Goal: Information Seeking & Learning: Learn about a topic

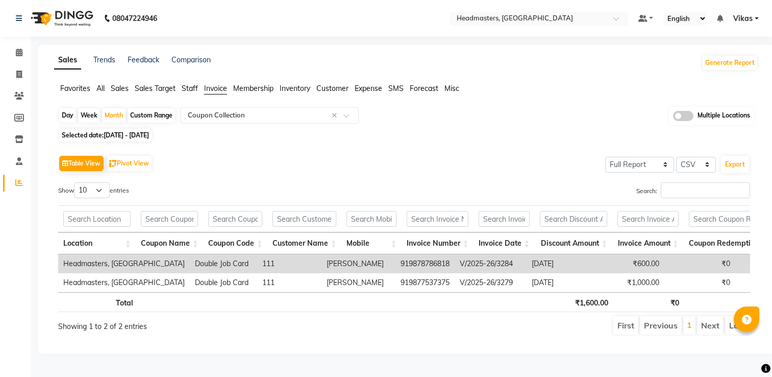
select select "full_report"
select select "csv"
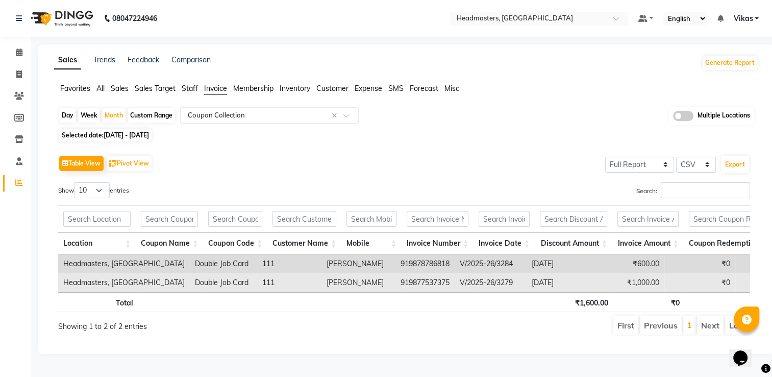
click at [321, 279] on td "Harnoor" at bounding box center [358, 282] width 74 height 19
click at [527, 282] on td "2025-09-02" at bounding box center [557, 282] width 61 height 19
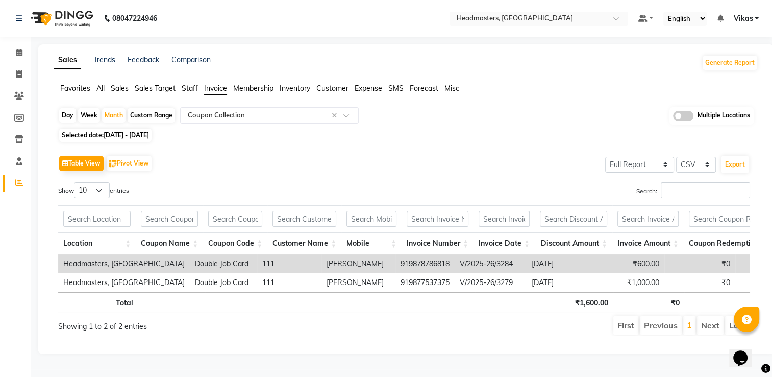
click at [119, 92] on span "Sales" at bounding box center [120, 88] width 18 height 9
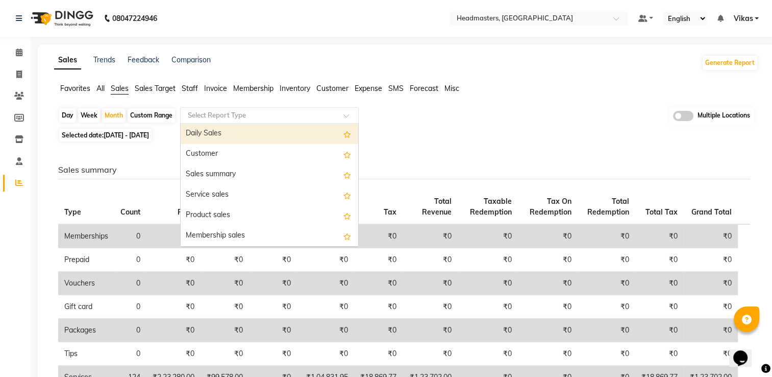
click at [337, 113] on div at bounding box center [270, 115] width 178 height 10
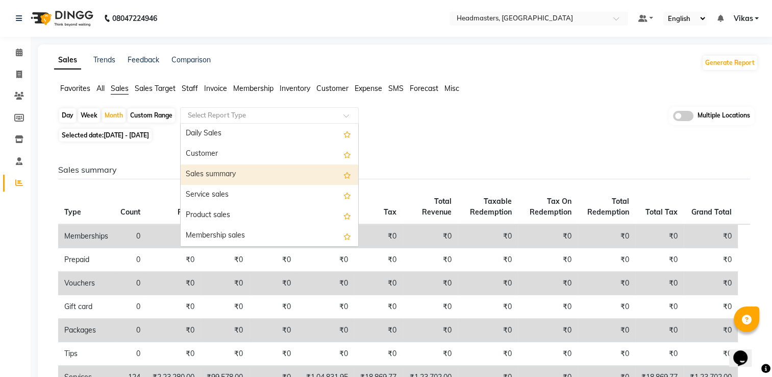
click at [280, 177] on div "Sales summary" at bounding box center [270, 174] width 178 height 20
select select "full_report"
select select "csv"
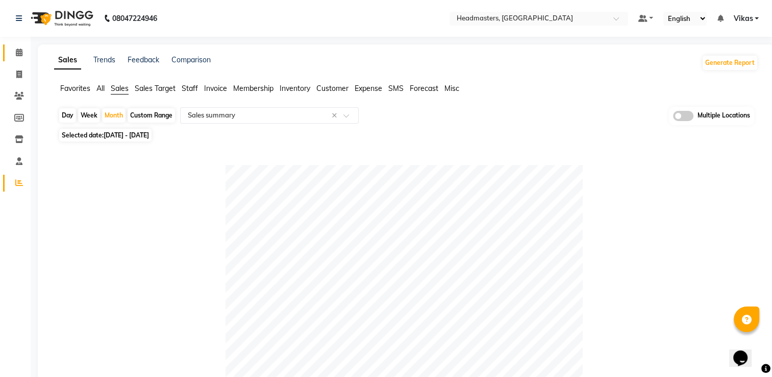
click at [20, 59] on link "Calendar" at bounding box center [15, 52] width 24 height 17
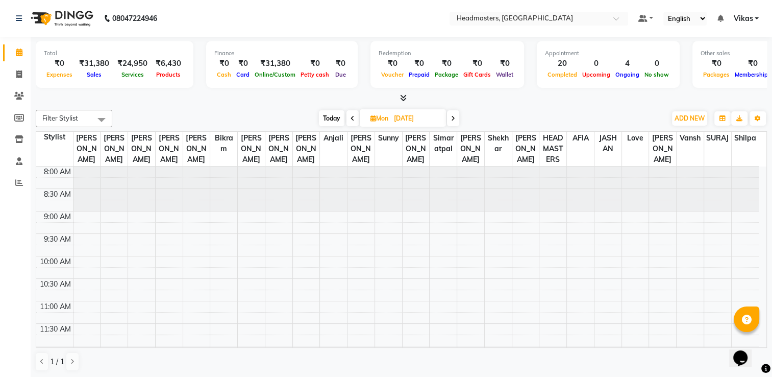
scroll to position [159, 0]
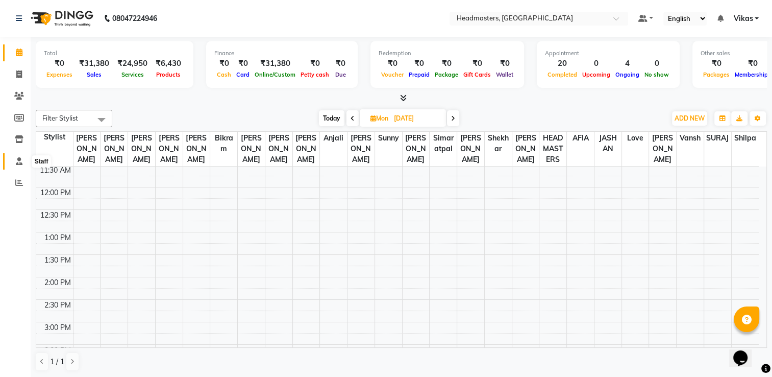
click at [24, 164] on span at bounding box center [19, 162] width 18 height 12
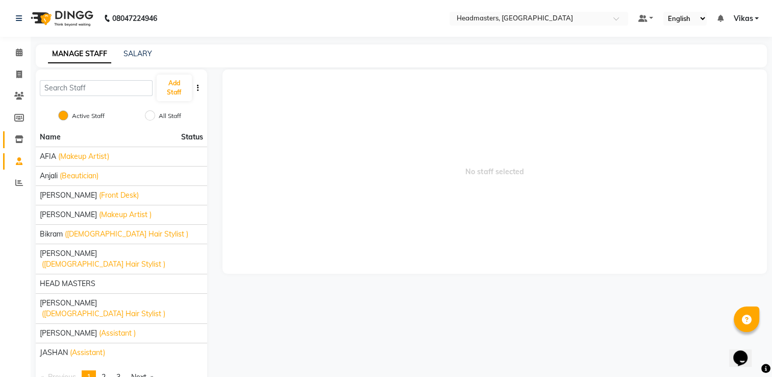
click at [16, 146] on link "Inventory" at bounding box center [15, 139] width 24 height 17
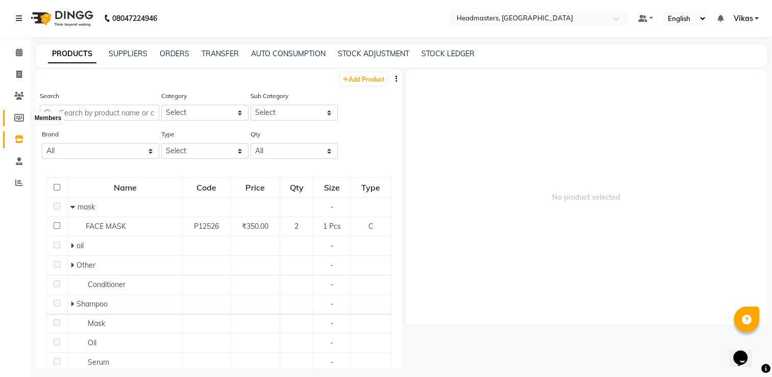
click at [14, 118] on icon at bounding box center [19, 118] width 10 height 8
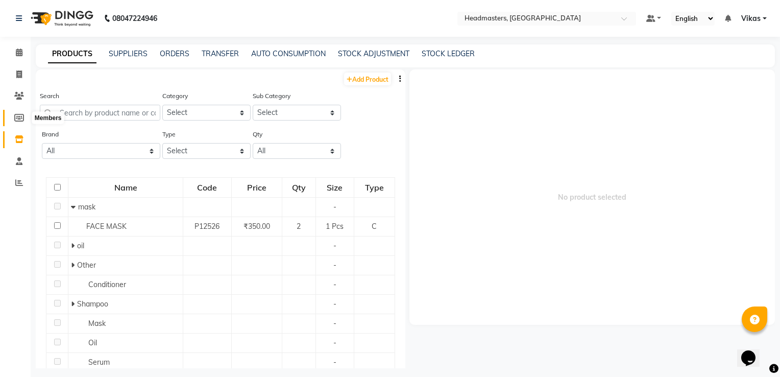
select select
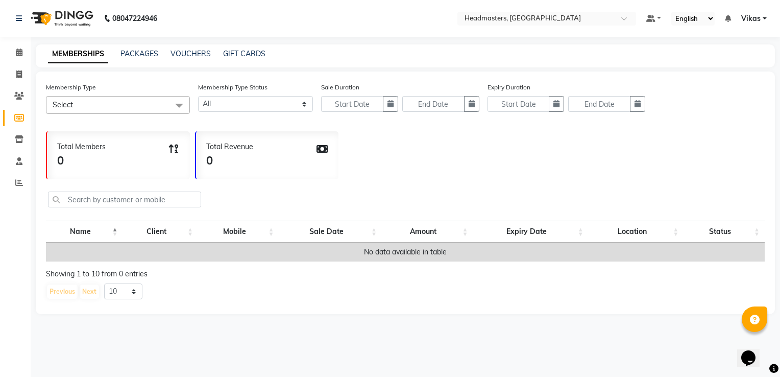
click at [163, 108] on span "Select" at bounding box center [118, 105] width 144 height 18
click at [19, 97] on icon at bounding box center [19, 96] width 10 height 8
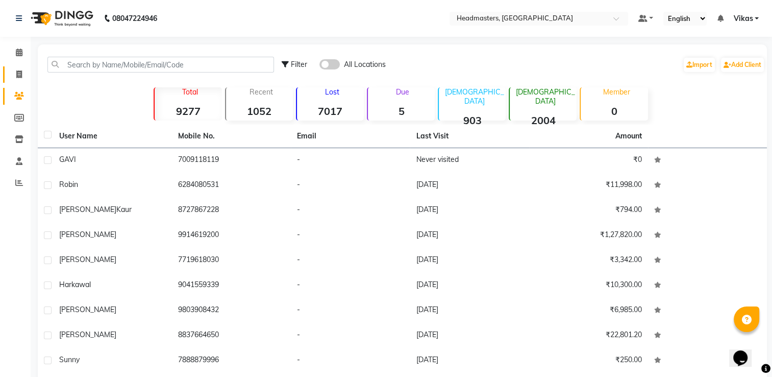
click at [22, 81] on link "Invoice" at bounding box center [15, 74] width 24 height 17
select select "service"
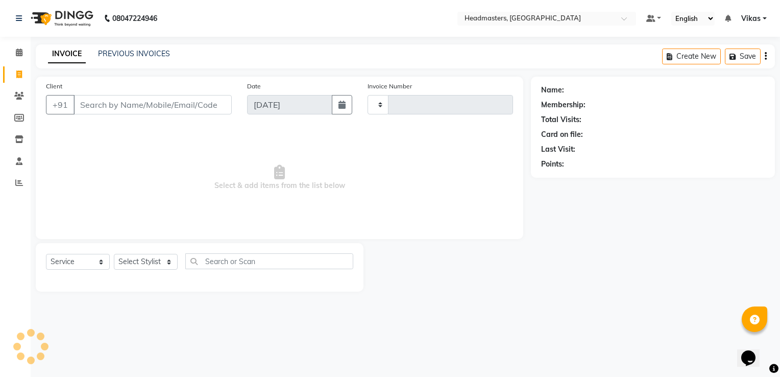
type input "3309"
select select "7136"
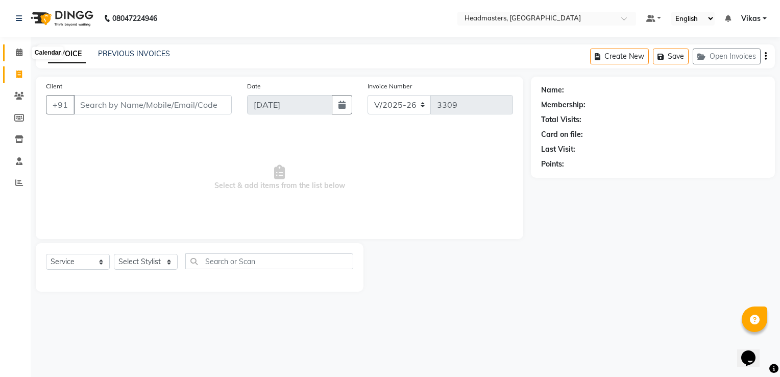
click at [16, 53] on icon at bounding box center [19, 52] width 7 height 8
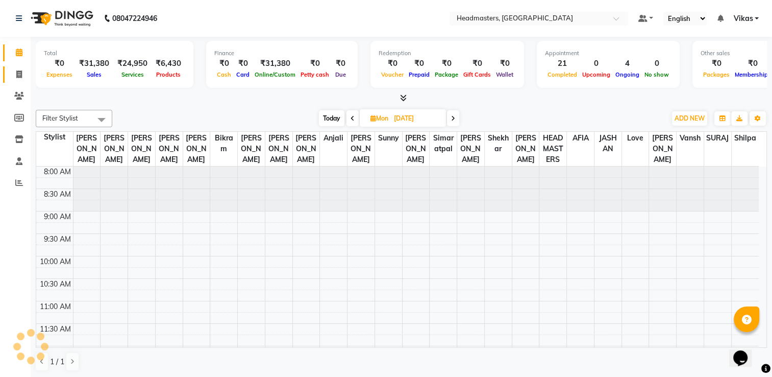
click at [16, 81] on link "Invoice" at bounding box center [15, 74] width 24 height 17
select select "service"
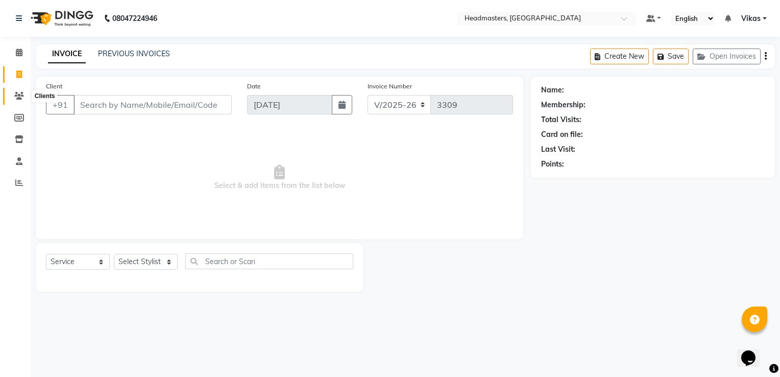
click at [17, 92] on icon at bounding box center [19, 96] width 10 height 8
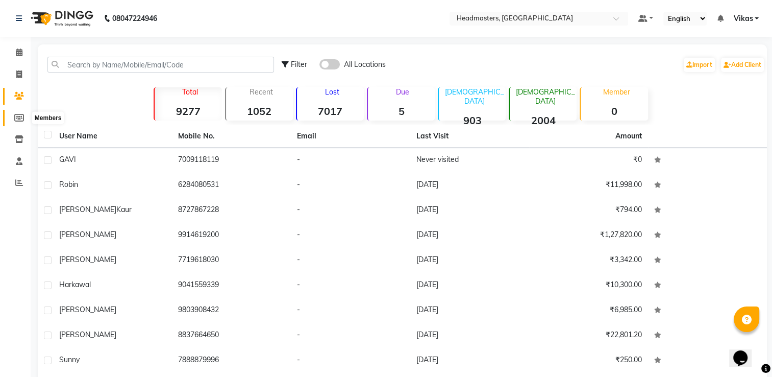
click at [19, 116] on icon at bounding box center [19, 118] width 10 height 8
select select
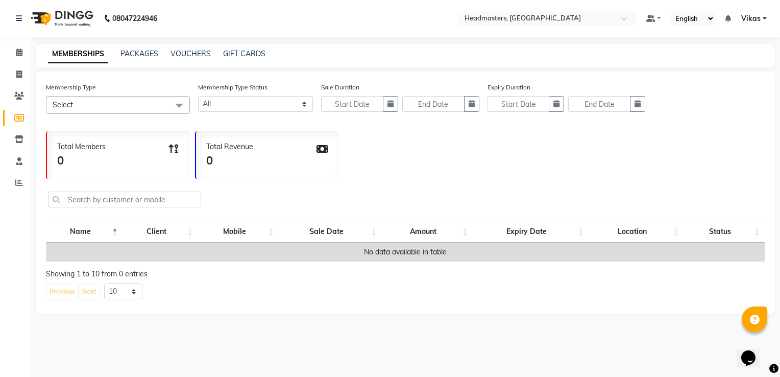
click at [151, 108] on span "Select" at bounding box center [118, 105] width 144 height 18
click at [220, 106] on select "Active Expired All" at bounding box center [255, 104] width 115 height 16
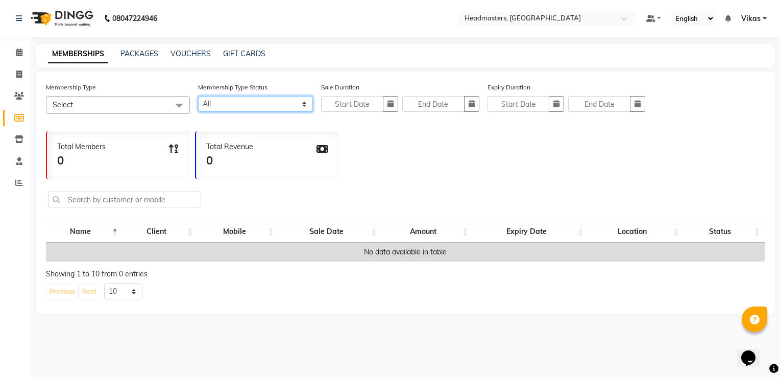
click at [198, 96] on select "Active Expired All" at bounding box center [255, 104] width 115 height 16
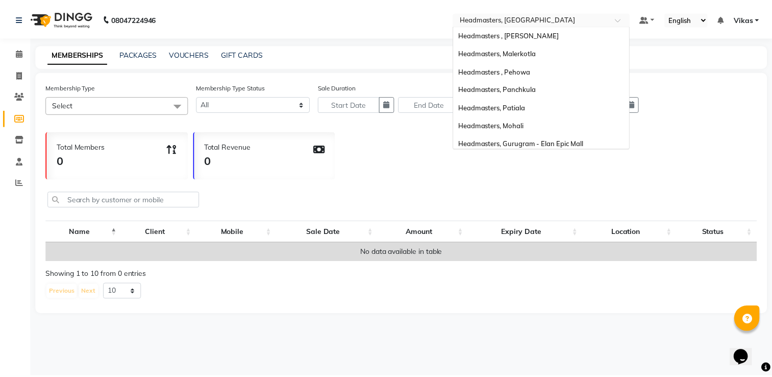
scroll to position [113, 0]
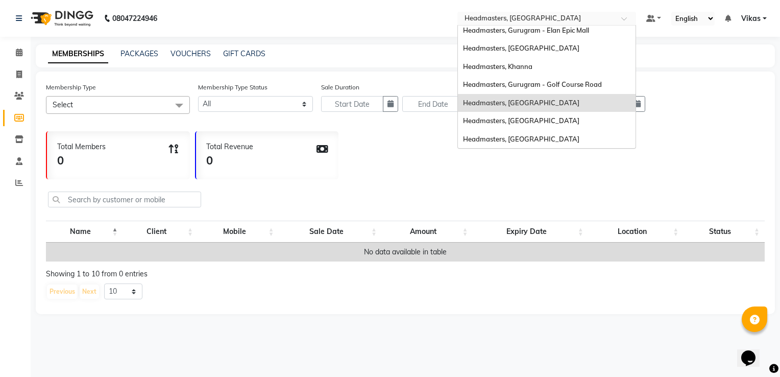
click at [550, 22] on input "text" at bounding box center [536, 19] width 148 height 10
click at [541, 18] on input "text" at bounding box center [536, 19] width 148 height 10
click at [515, 102] on span "Headmasters, Batala" at bounding box center [521, 102] width 116 height 8
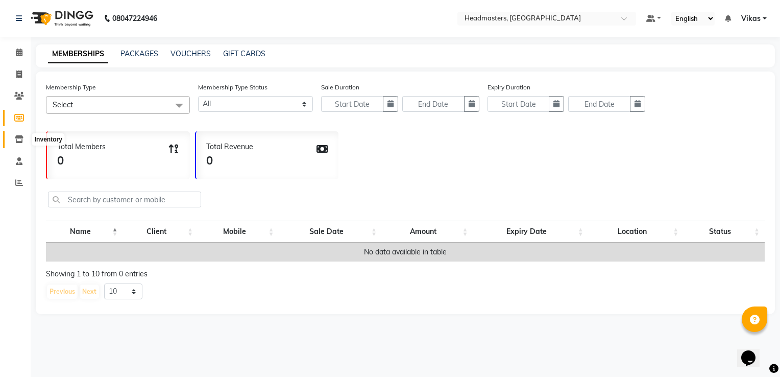
click at [19, 136] on icon at bounding box center [19, 139] width 9 height 8
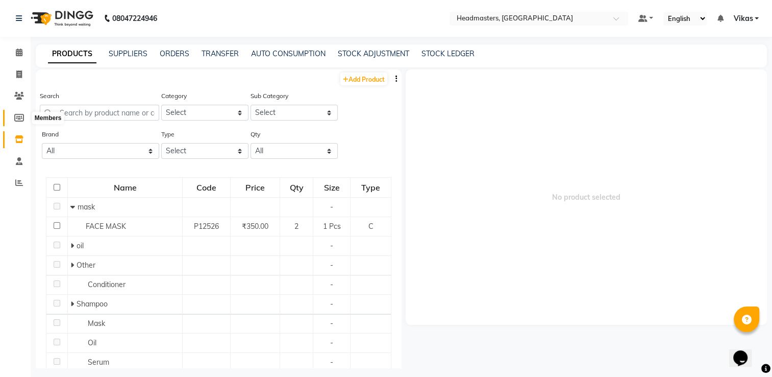
click at [20, 119] on icon at bounding box center [19, 118] width 10 height 8
select select
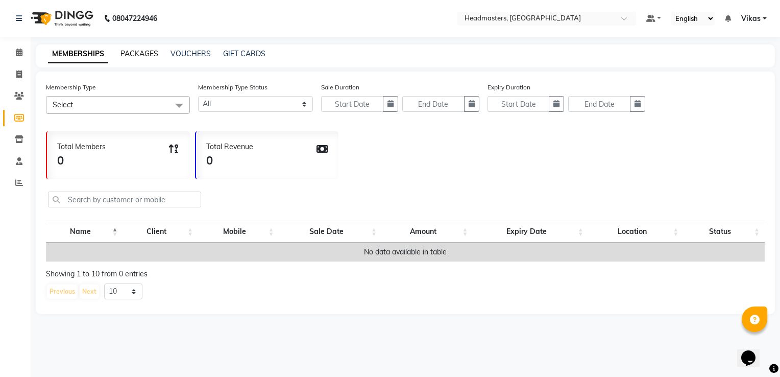
click at [145, 52] on link "PACKAGES" at bounding box center [139, 53] width 38 height 9
select select
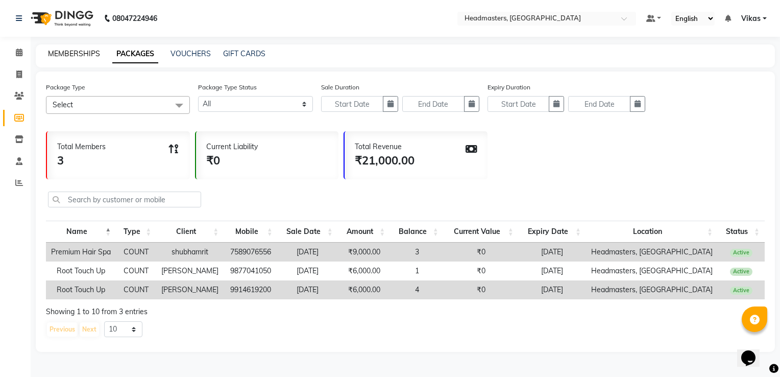
click at [61, 58] on link "MEMBERSHIPS" at bounding box center [74, 53] width 52 height 9
select select
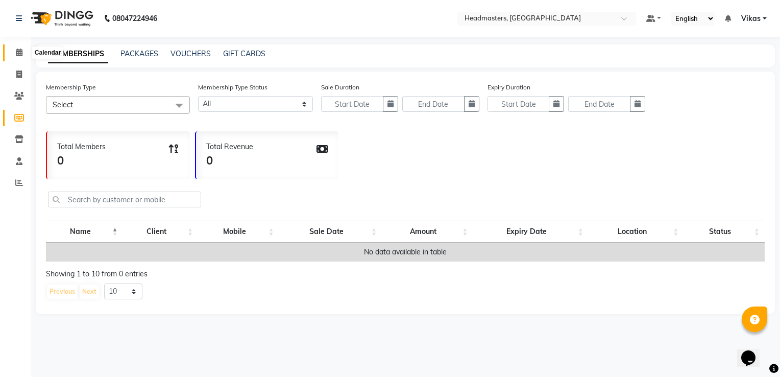
click at [17, 48] on icon at bounding box center [19, 52] width 7 height 8
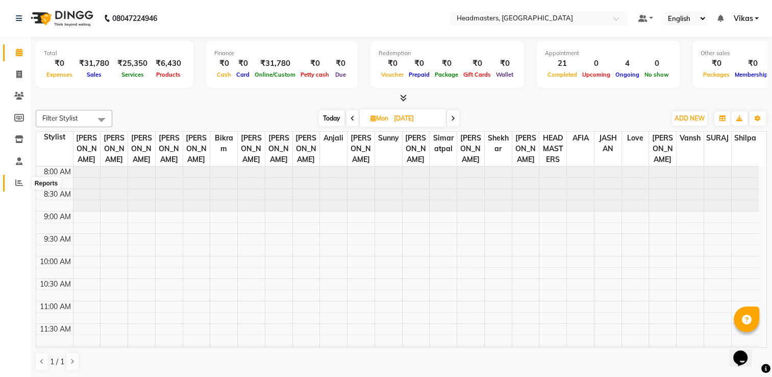
click at [18, 181] on icon at bounding box center [19, 183] width 8 height 8
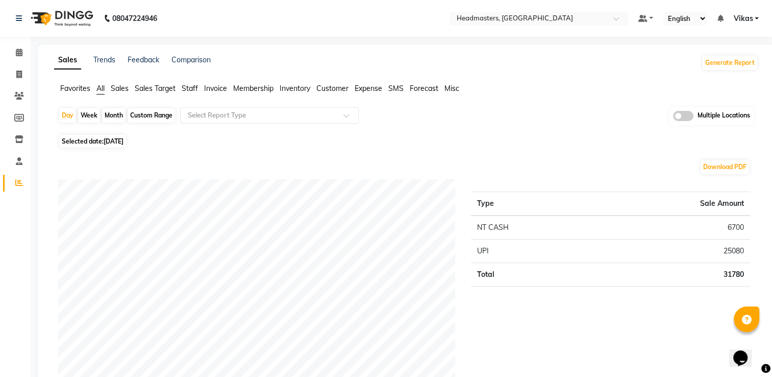
click at [262, 93] on li "Membership" at bounding box center [253, 88] width 40 height 11
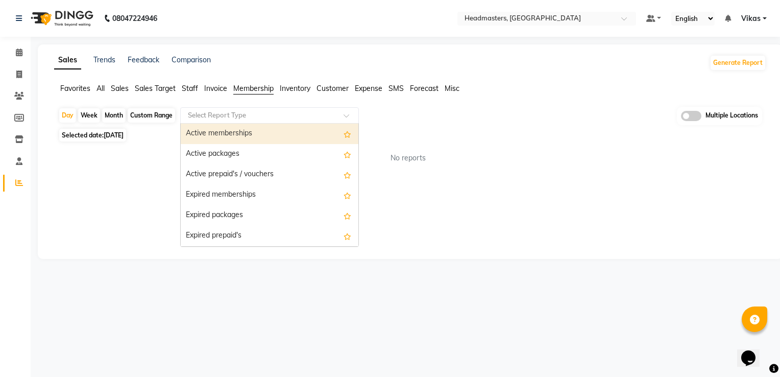
click at [248, 114] on input "text" at bounding box center [259, 115] width 147 height 10
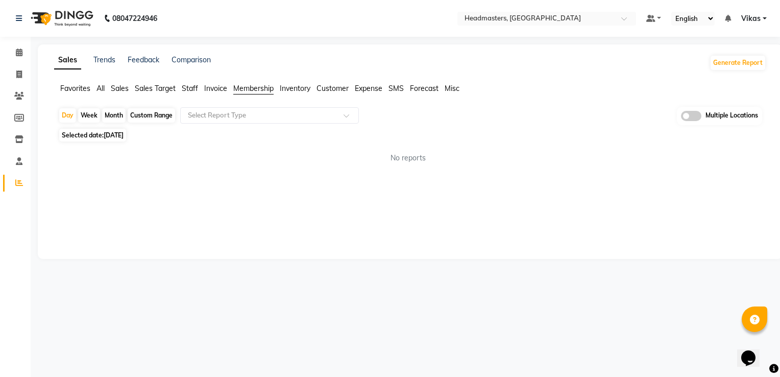
click at [121, 117] on div "Month" at bounding box center [113, 115] width 23 height 14
select select "9"
select select "2025"
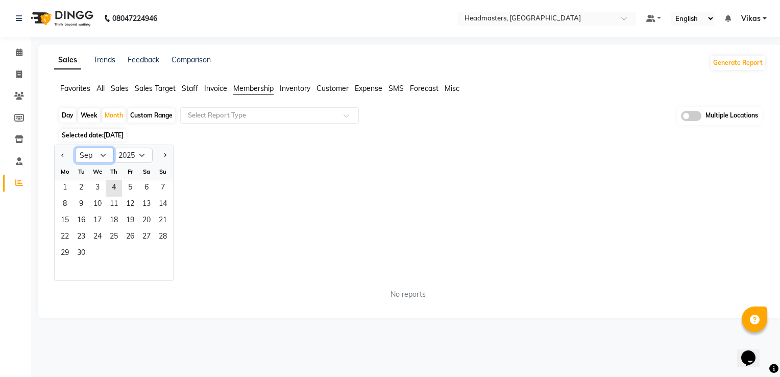
click at [84, 151] on select "Jan Feb Mar Apr May Jun [DATE] Aug Sep Oct Nov Dec" at bounding box center [94, 154] width 39 height 15
select select "8"
click at [75, 147] on select "Jan Feb Mar Apr May Jun [DATE] Aug Sep Oct Nov Dec" at bounding box center [94, 154] width 39 height 15
click at [127, 185] on span "1" at bounding box center [130, 188] width 16 height 16
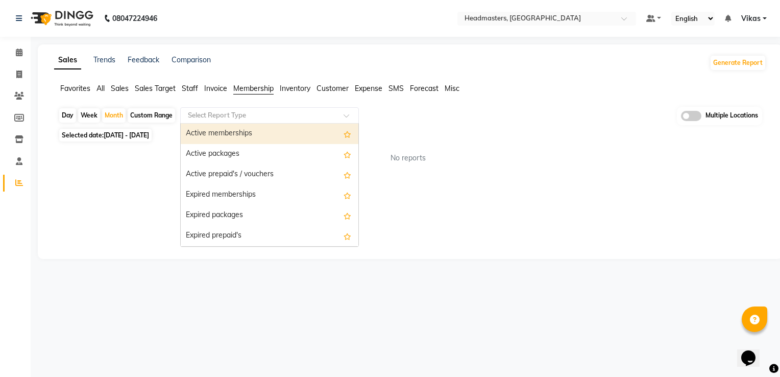
click at [295, 115] on input "text" at bounding box center [259, 115] width 147 height 10
click at [279, 129] on div "Active memberships" at bounding box center [270, 133] width 178 height 20
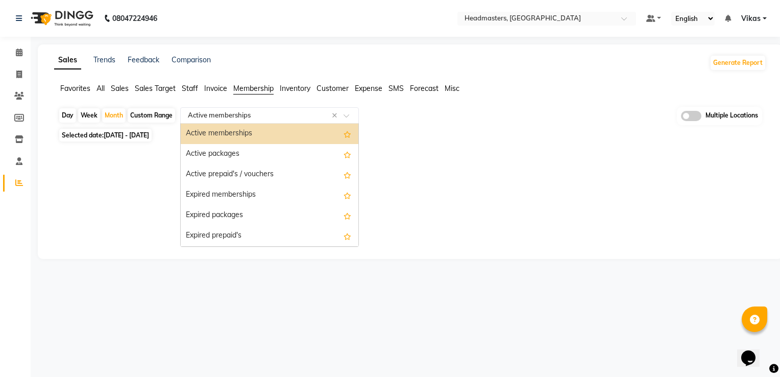
click at [310, 116] on input "text" at bounding box center [259, 115] width 147 height 10
click at [281, 128] on div "Active memberships" at bounding box center [270, 133] width 178 height 20
click at [246, 115] on input "text" at bounding box center [259, 115] width 147 height 10
click at [245, 164] on div "Active prepaid's / vouchers" at bounding box center [270, 174] width 178 height 20
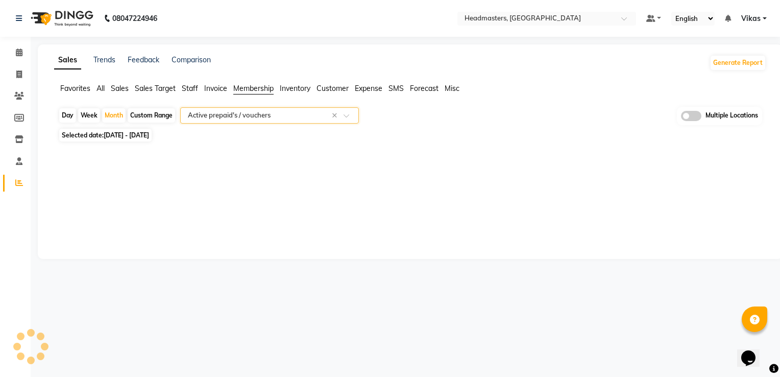
select select "full_report"
select select "csv"
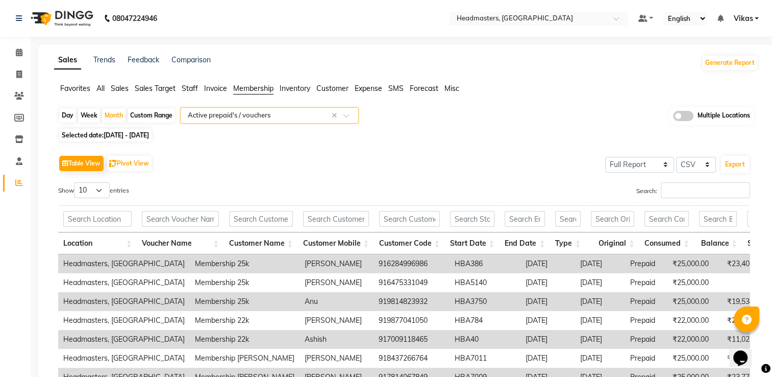
click at [263, 114] on input "text" at bounding box center [259, 115] width 147 height 10
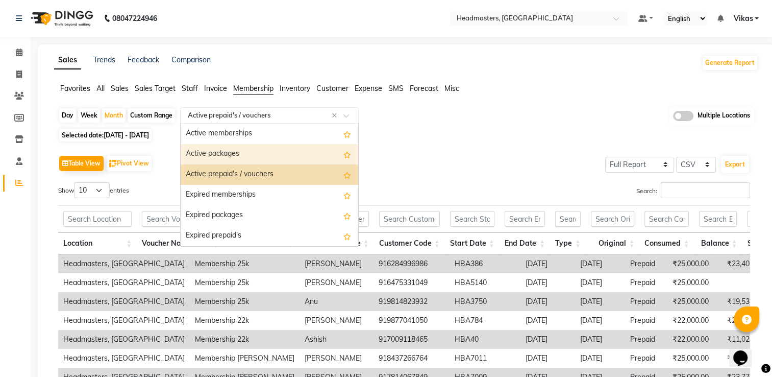
click at [255, 148] on div "Active packages" at bounding box center [270, 154] width 178 height 20
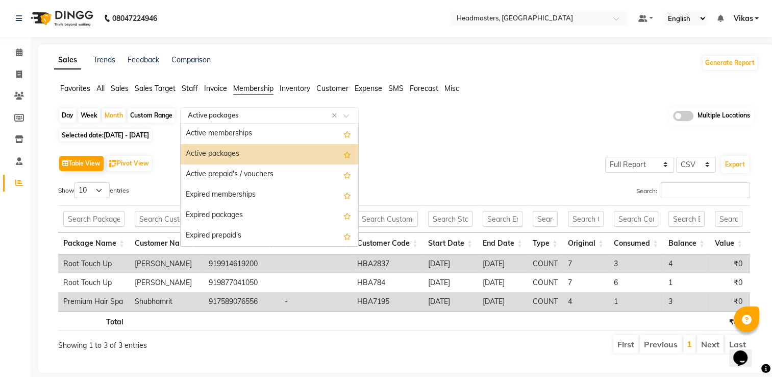
click at [260, 113] on input "text" at bounding box center [259, 115] width 147 height 10
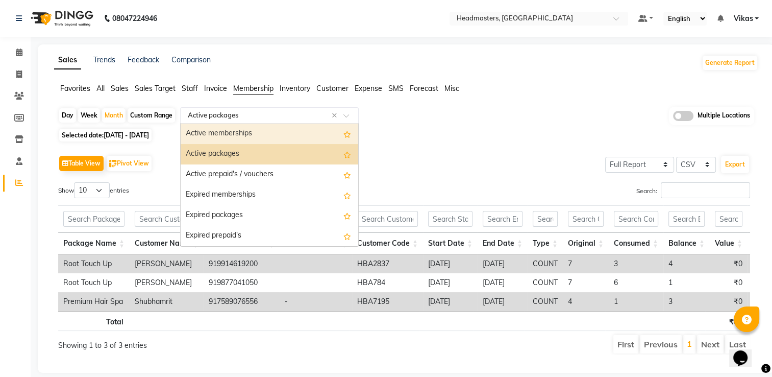
click at [256, 134] on div "Active memberships" at bounding box center [270, 133] width 178 height 20
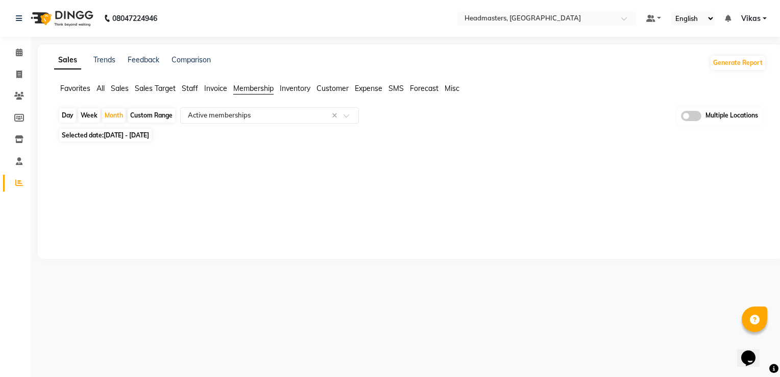
click at [283, 144] on div at bounding box center [408, 152] width 716 height 16
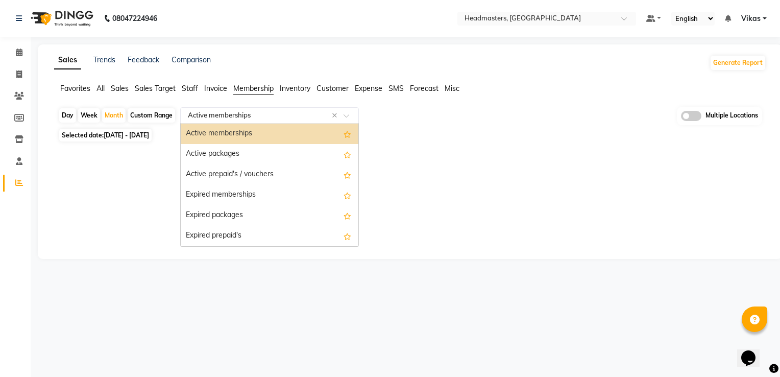
click at [257, 115] on input "text" at bounding box center [259, 115] width 147 height 10
click at [259, 147] on div "Active packages" at bounding box center [270, 154] width 178 height 20
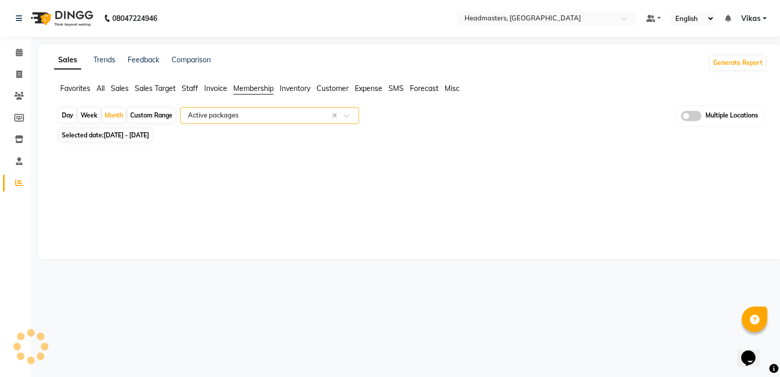
select select "full_report"
select select "csv"
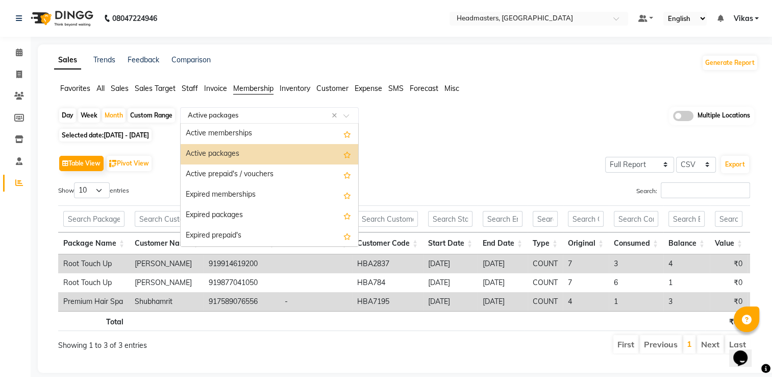
click at [288, 113] on input "text" at bounding box center [259, 115] width 147 height 10
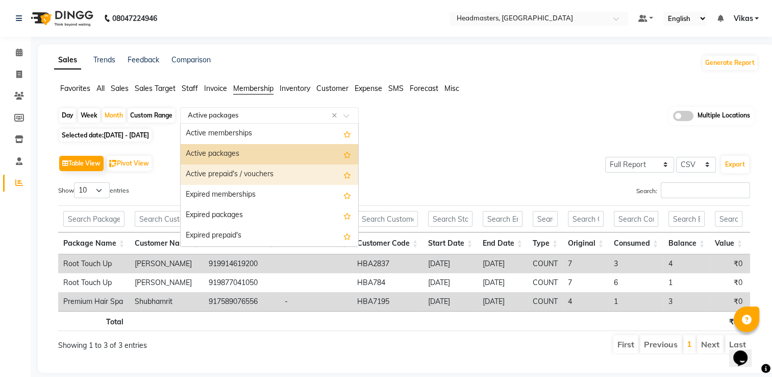
click at [263, 170] on div "Active prepaid's / vouchers" at bounding box center [270, 174] width 178 height 20
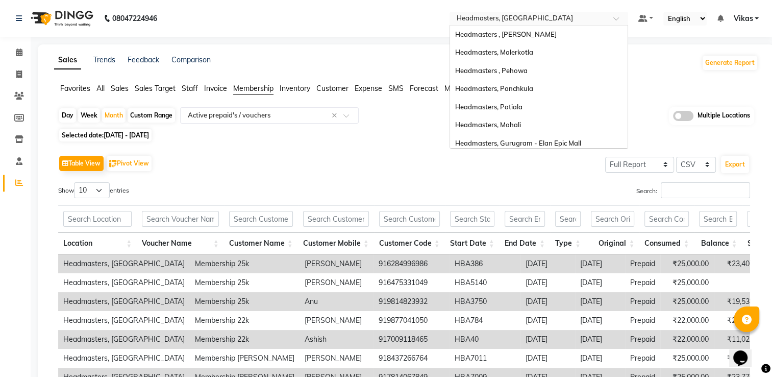
click at [566, 12] on div "Select Location × Headmasters, Batala" at bounding box center [539, 19] width 179 height 14
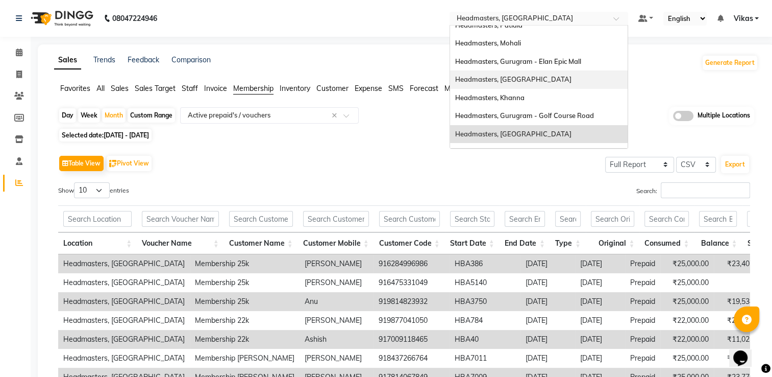
scroll to position [72, 0]
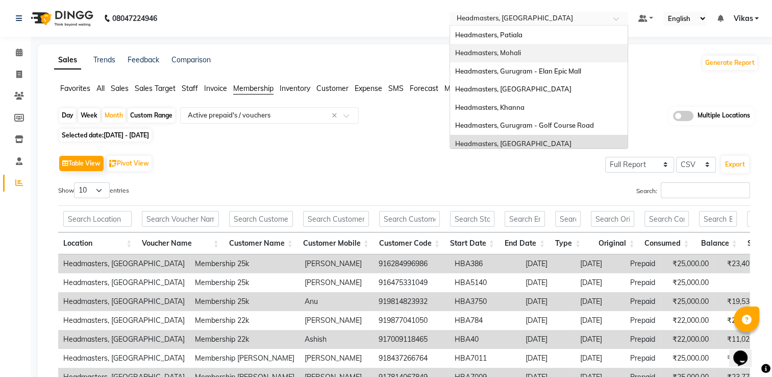
click at [561, 52] on div "Headmasters, Mohali" at bounding box center [539, 53] width 178 height 18
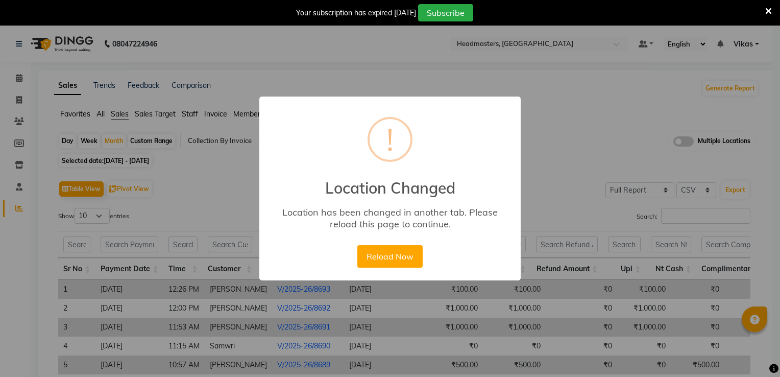
select select "full_report"
select select "csv"
click at [398, 263] on button "Reload Now" at bounding box center [389, 256] width 65 height 22
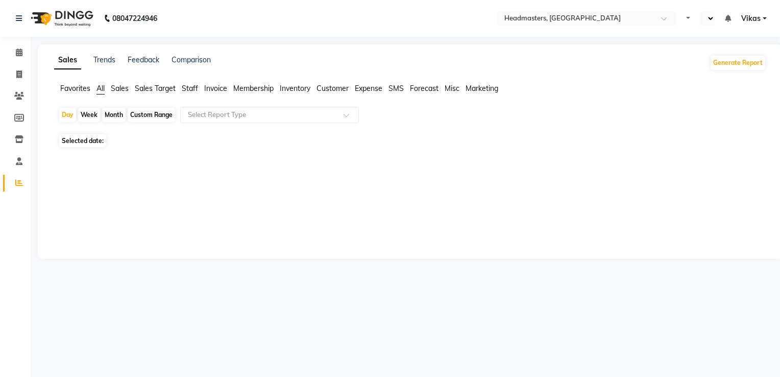
select select "en"
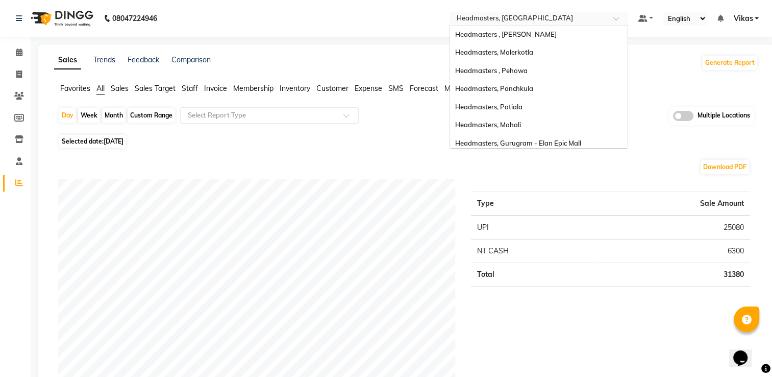
click at [545, 22] on input "text" at bounding box center [529, 19] width 148 height 10
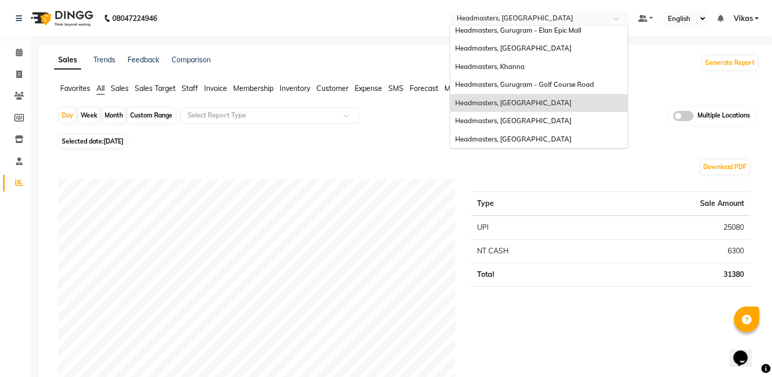
click at [545, 22] on input "text" at bounding box center [529, 19] width 148 height 10
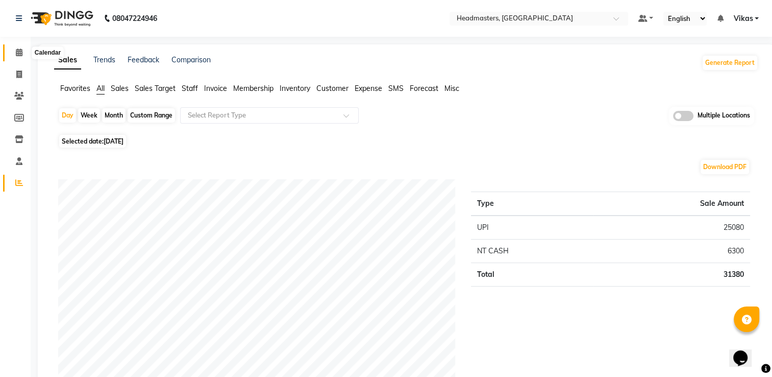
drag, startPoint x: 47, startPoint y: 51, endPoint x: 22, endPoint y: 57, distance: 25.9
click at [22, 57] on span at bounding box center [19, 53] width 18 height 12
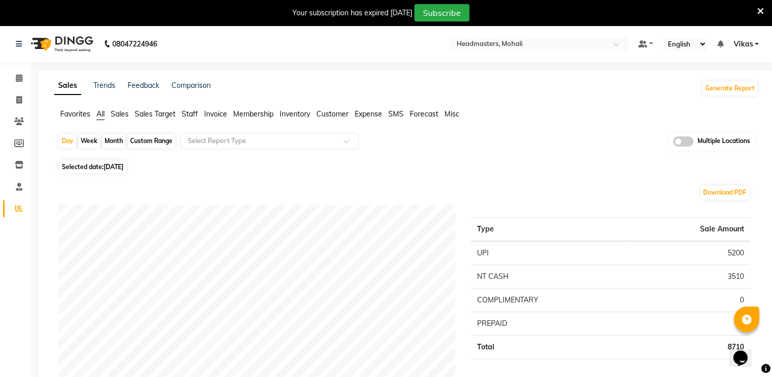
click at [109, 144] on div "Month" at bounding box center [113, 141] width 23 height 14
select select "9"
select select "2025"
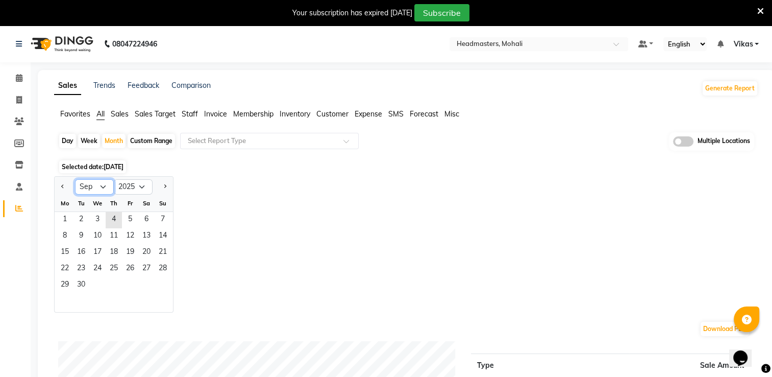
click at [86, 182] on select "Jan Feb Mar Apr May Jun [DATE] Aug Sep Oct Nov Dec" at bounding box center [94, 186] width 39 height 15
select select "8"
click at [75, 179] on select "Jan Feb Mar Apr May Jun [DATE] Aug Sep Oct Nov Dec" at bounding box center [94, 186] width 39 height 15
click at [134, 220] on span "1" at bounding box center [130, 220] width 16 height 16
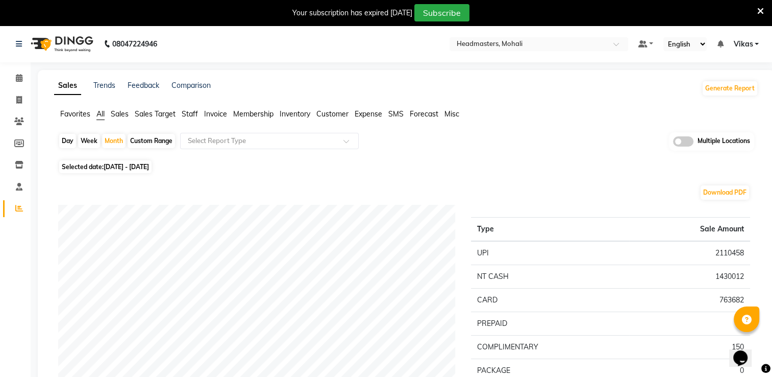
click at [261, 114] on span "Membership" at bounding box center [253, 113] width 40 height 9
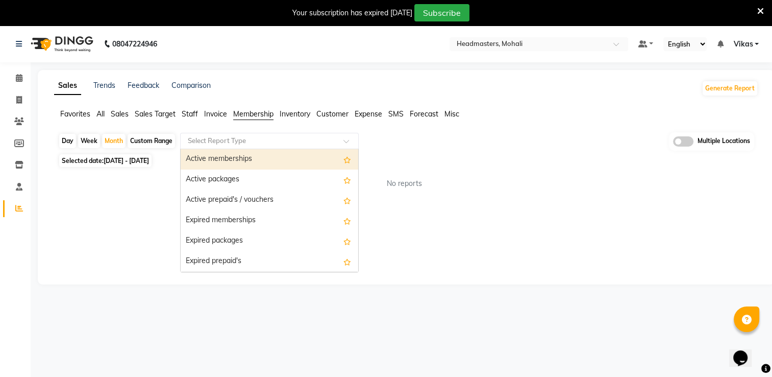
click at [258, 138] on input "text" at bounding box center [259, 141] width 147 height 10
click at [258, 160] on div "Active memberships" at bounding box center [270, 159] width 178 height 20
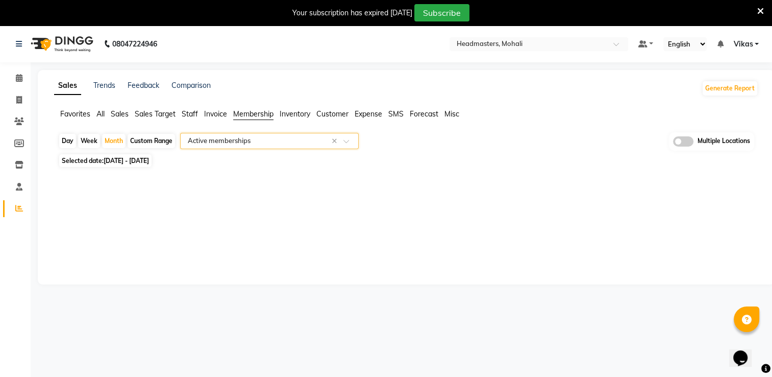
click at [266, 138] on input "text" at bounding box center [259, 141] width 147 height 10
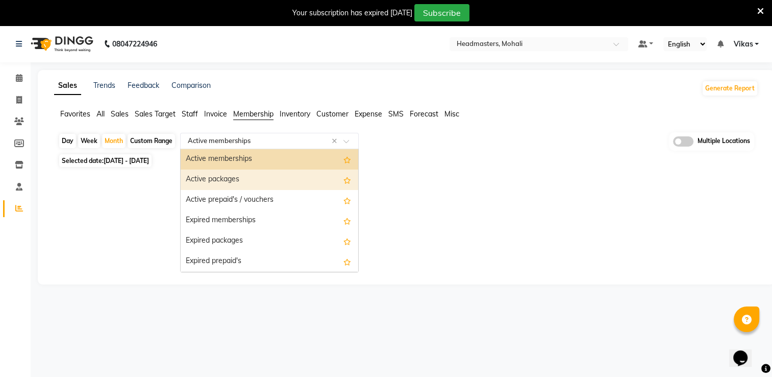
click at [269, 181] on div "Active packages" at bounding box center [270, 179] width 178 height 20
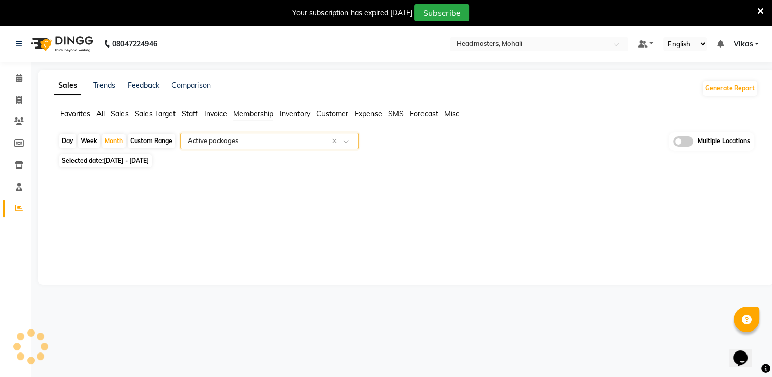
select select "full_report"
select select "csv"
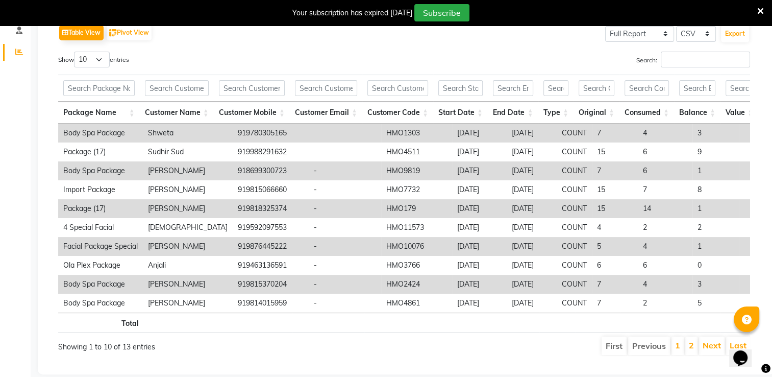
scroll to position [163, 0]
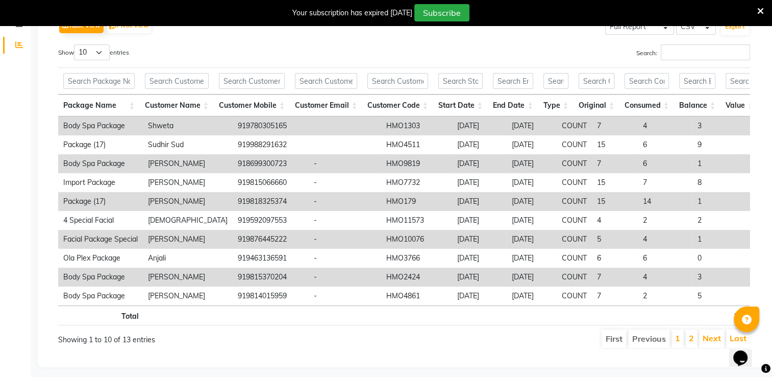
click at [761, 10] on icon at bounding box center [760, 11] width 7 height 9
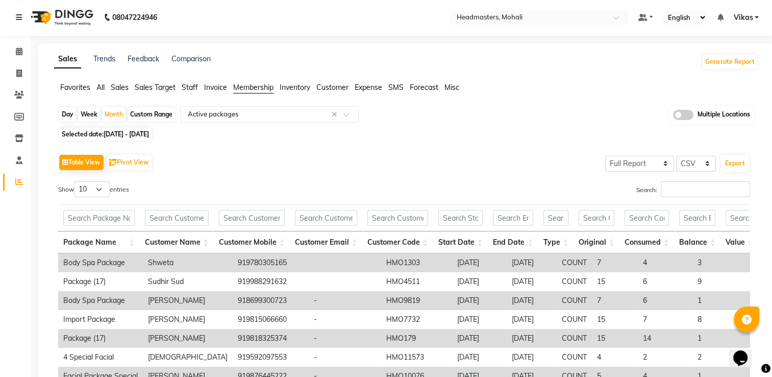
scroll to position [0, 0]
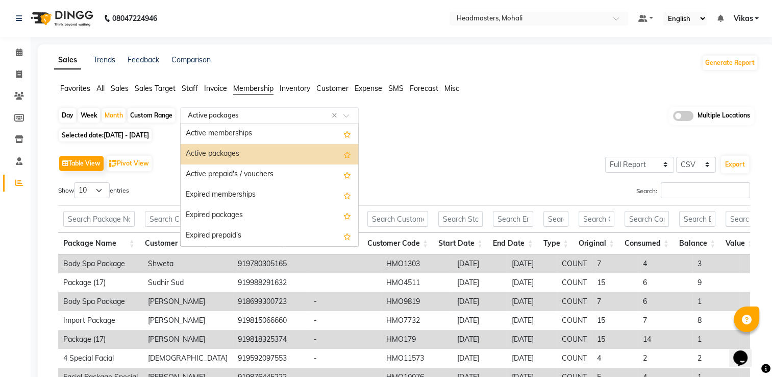
click at [327, 115] on input "text" at bounding box center [259, 115] width 147 height 10
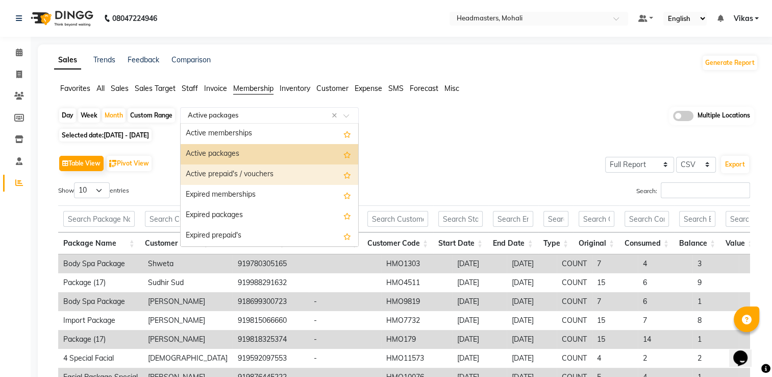
click at [274, 165] on div "Active prepaid's / vouchers" at bounding box center [270, 174] width 178 height 20
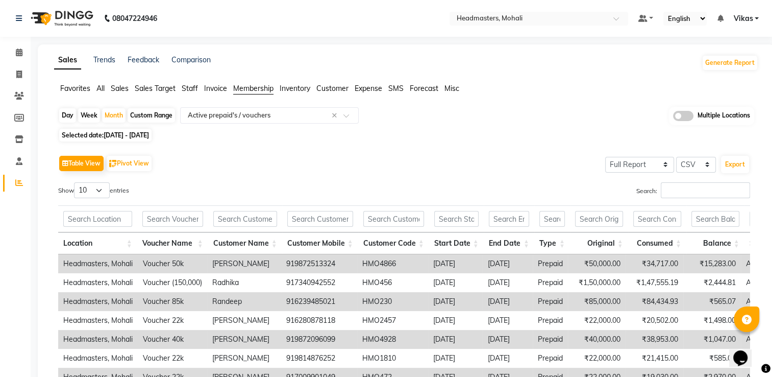
click at [274, 165] on div "Table View Pivot View Select Full Report Filtered Report Select CSV PDF Export" at bounding box center [404, 163] width 692 height 21
click at [338, 92] on span "Customer" at bounding box center [332, 88] width 32 height 9
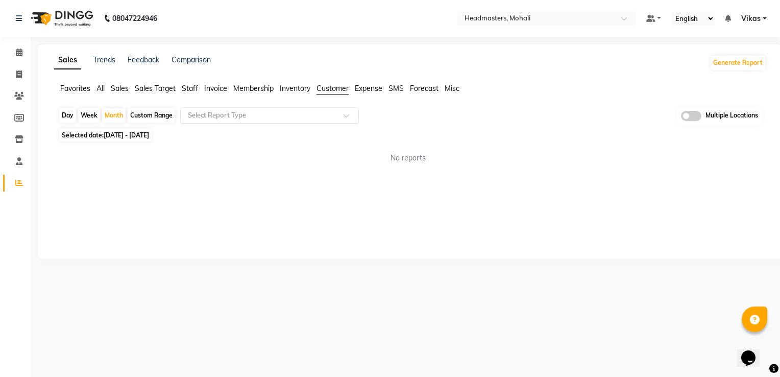
click at [253, 114] on input "text" at bounding box center [259, 115] width 147 height 10
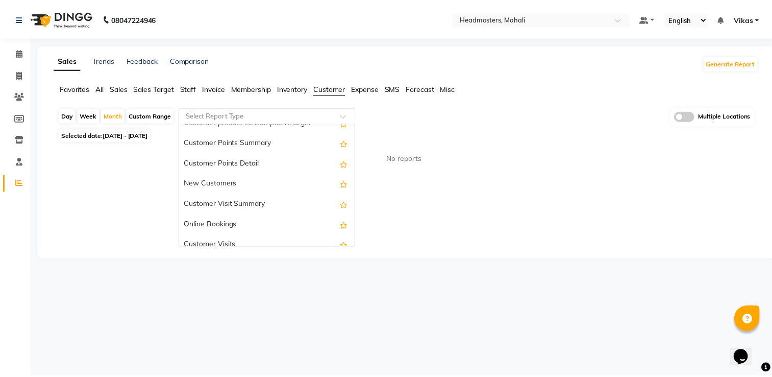
scroll to position [143, 0]
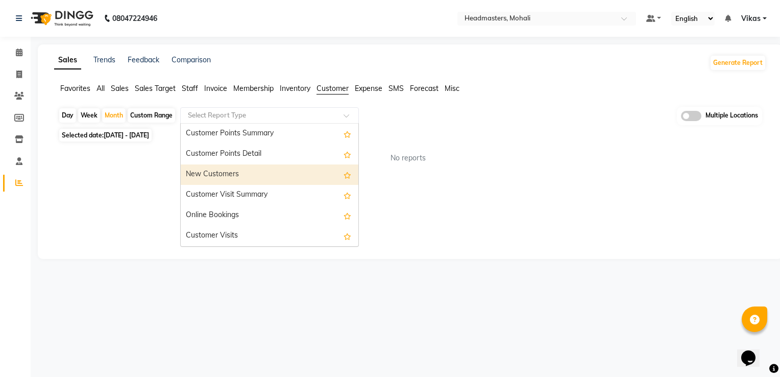
click at [252, 170] on div "New Customers" at bounding box center [270, 174] width 178 height 20
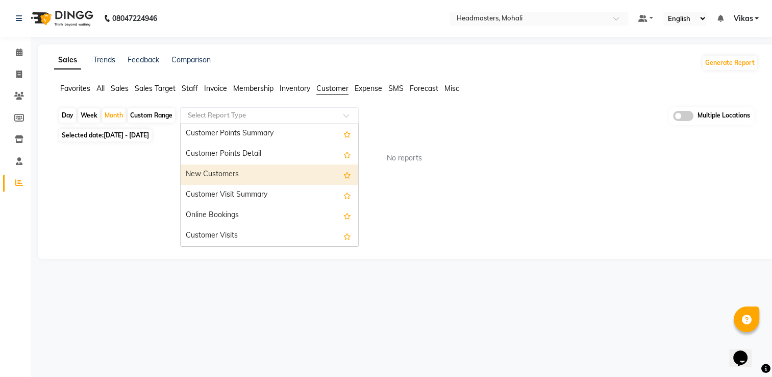
select select "full_report"
select select "csv"
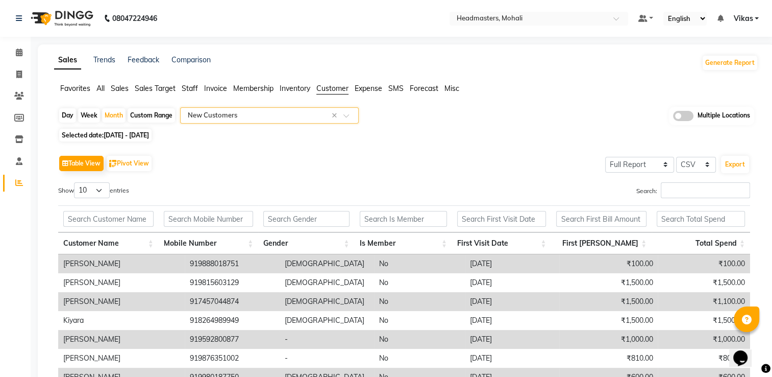
scroll to position [0, 0]
click at [244, 91] on span "Membership" at bounding box center [253, 88] width 40 height 9
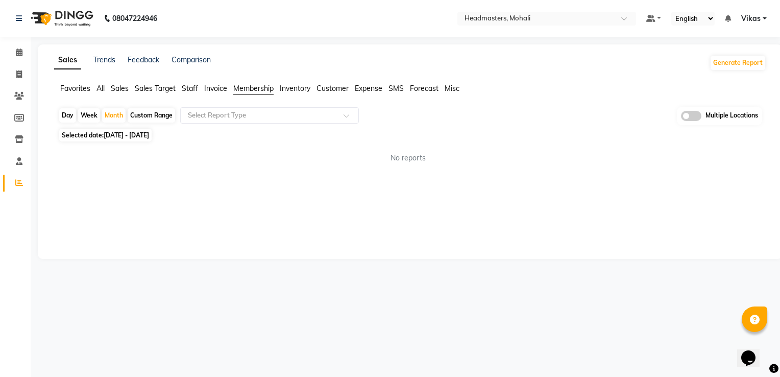
click at [218, 88] on span "Invoice" at bounding box center [215, 88] width 23 height 9
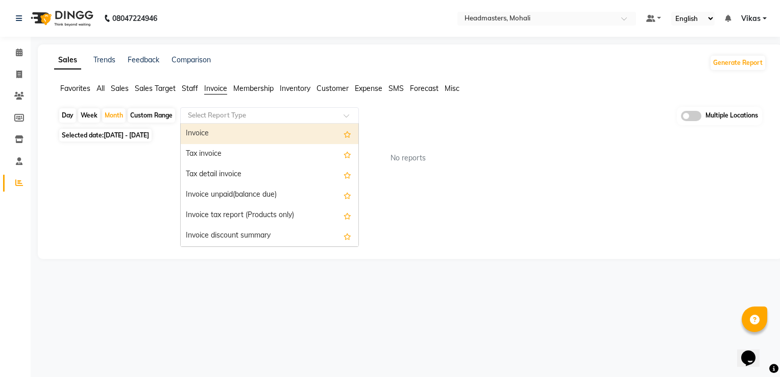
click at [229, 111] on input "text" at bounding box center [259, 115] width 147 height 10
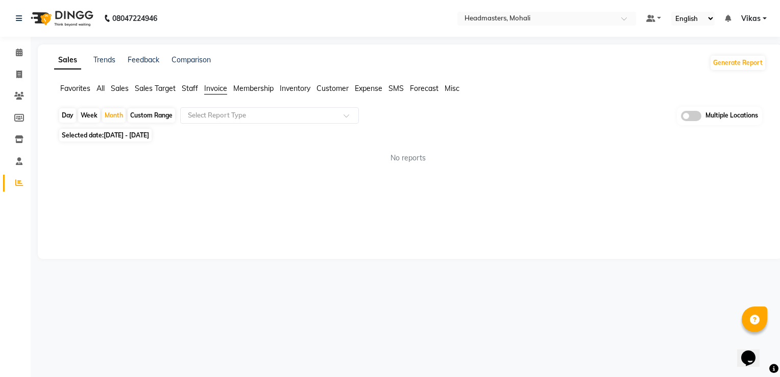
click at [189, 93] on span "Staff" at bounding box center [190, 88] width 16 height 9
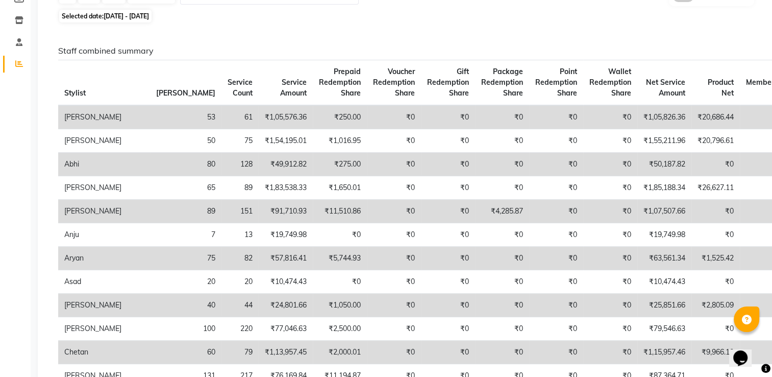
scroll to position [122, 0]
